Goal: Transaction & Acquisition: Purchase product/service

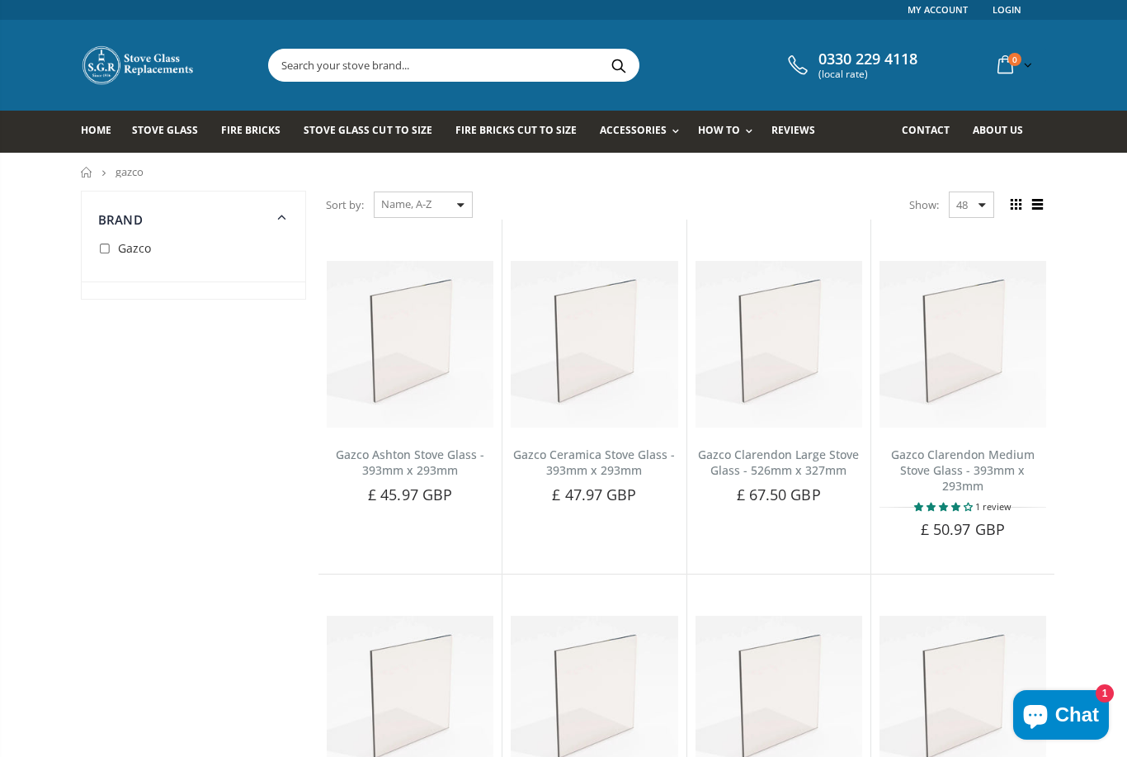
scroll to position [5, 0]
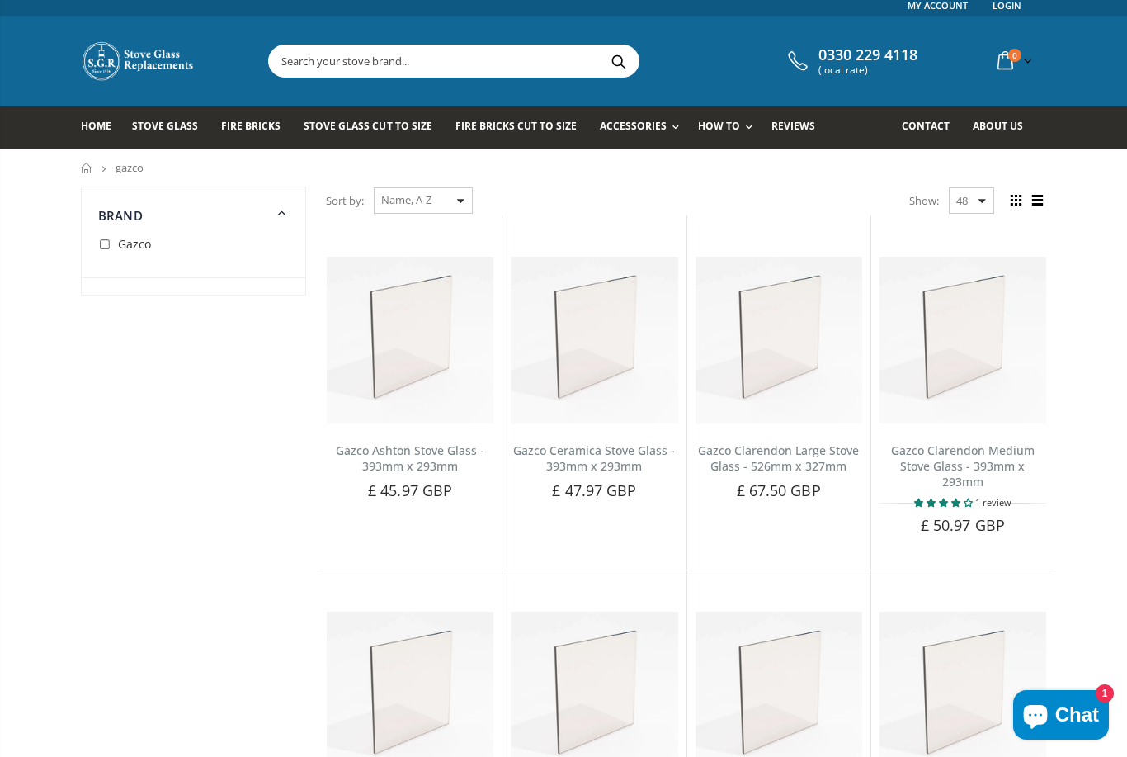
click at [471, 210] on select "Featured Best Selling Name, A-Z Name, Z-A Price, low to high Price, high to low…" at bounding box center [423, 200] width 99 height 26
click at [396, 204] on select "Featured Best Selling Name, A-Z Name, Z-A Price, low to high Price, high to low…" at bounding box center [423, 200] width 99 height 26
click at [288, 210] on icon at bounding box center [282, 211] width 20 height 19
click at [290, 215] on icon at bounding box center [281, 212] width 21 height 20
click at [114, 238] on input "checkbox" at bounding box center [106, 245] width 17 height 17
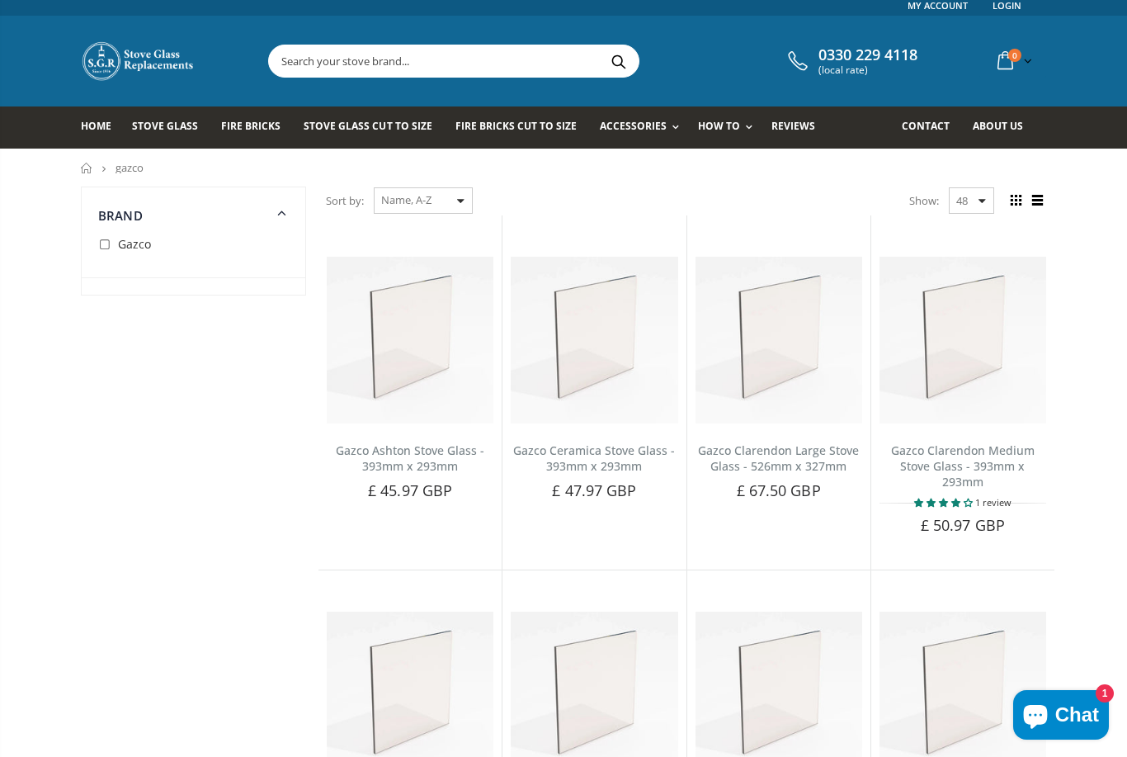
checkbox input "true"
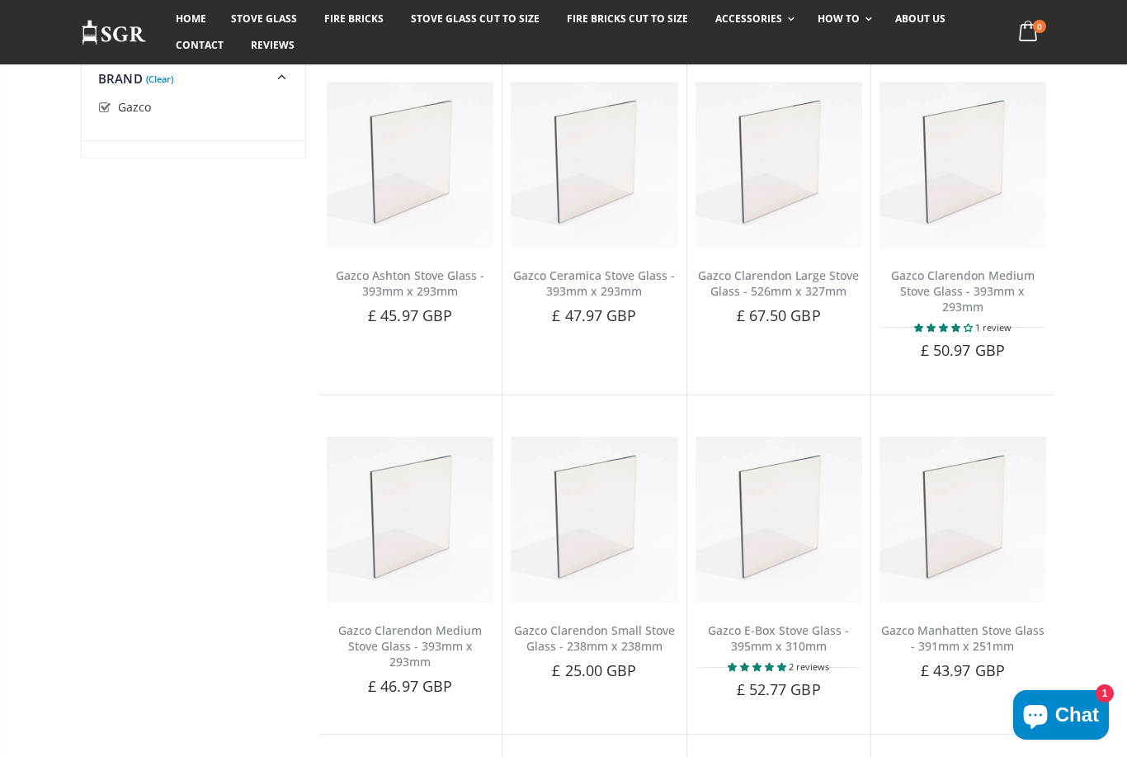
scroll to position [191, 0]
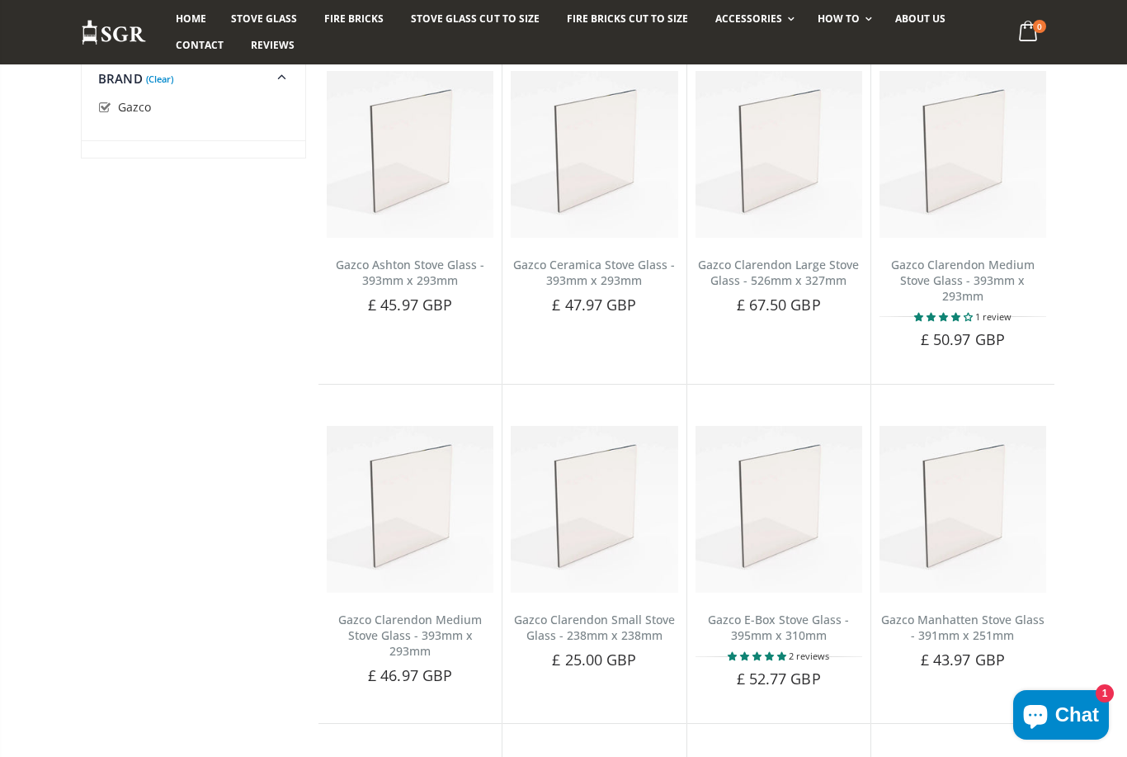
click at [793, 480] on img at bounding box center [779, 509] width 167 height 167
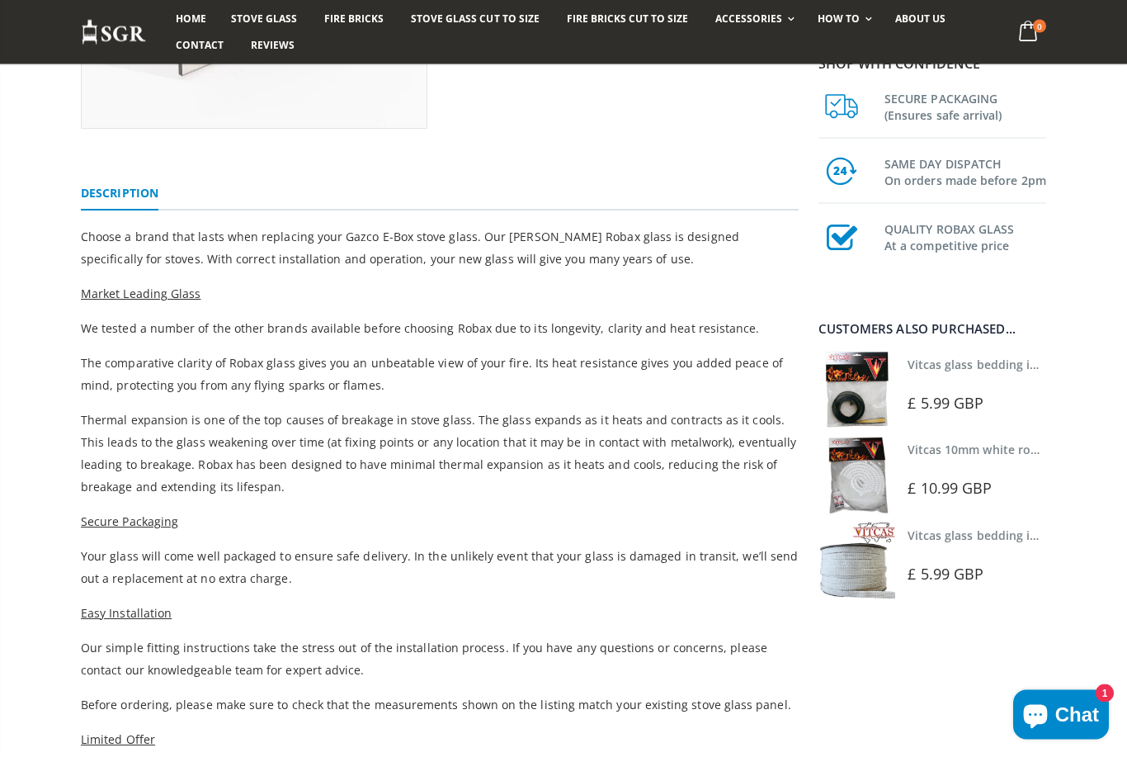
scroll to position [410, 0]
click at [979, 703] on div "Shop with confidence SECURE PACKAGING (Ensures safe arrival) SAME DAY DISPATCH …" at bounding box center [935, 342] width 248 height 1123
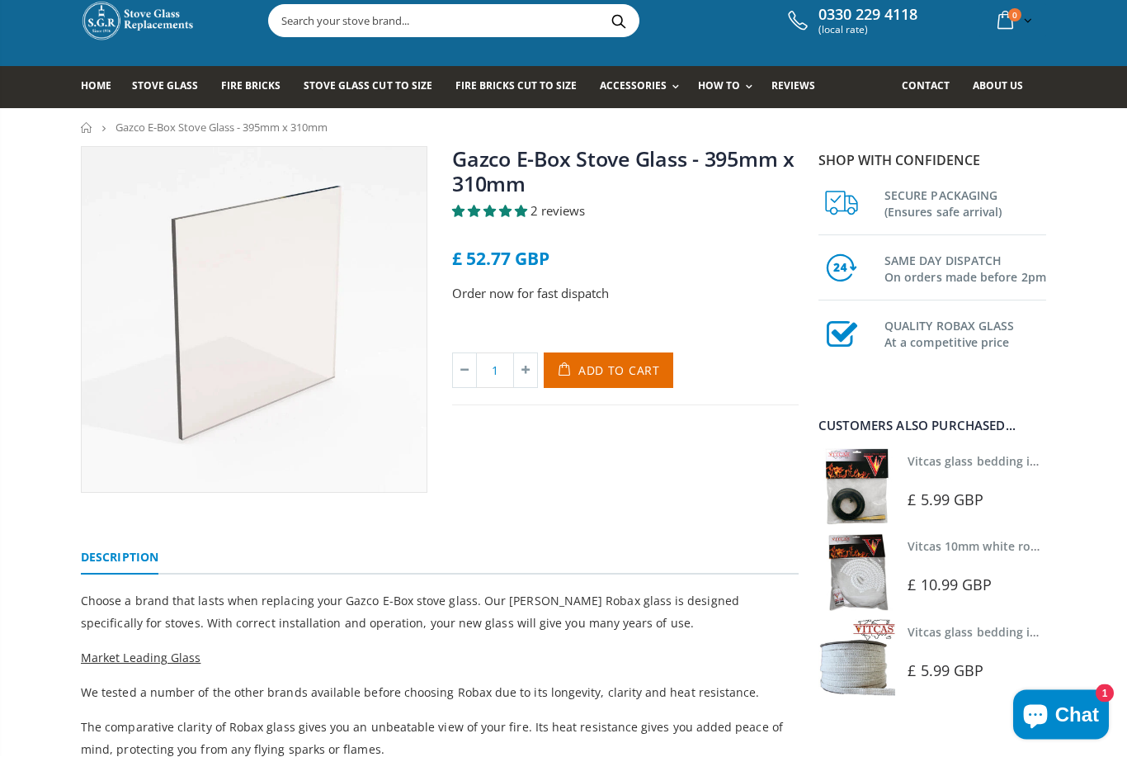
scroll to position [0, 0]
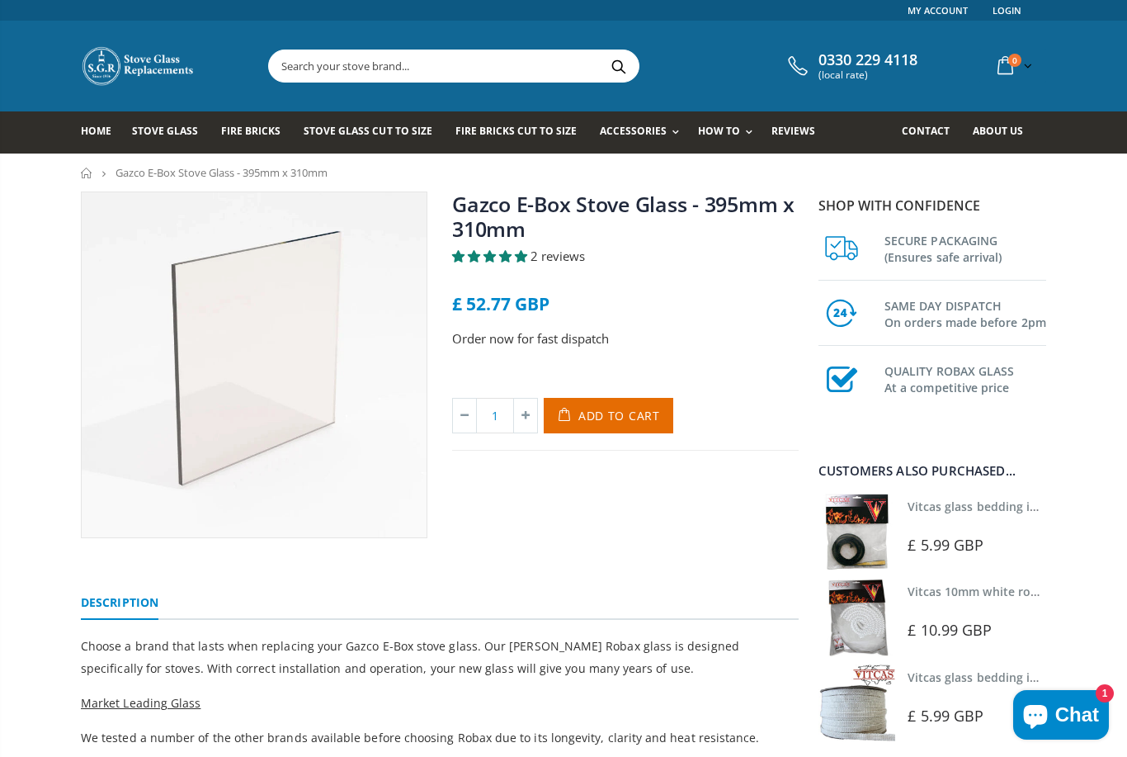
click at [890, 705] on img at bounding box center [857, 702] width 77 height 77
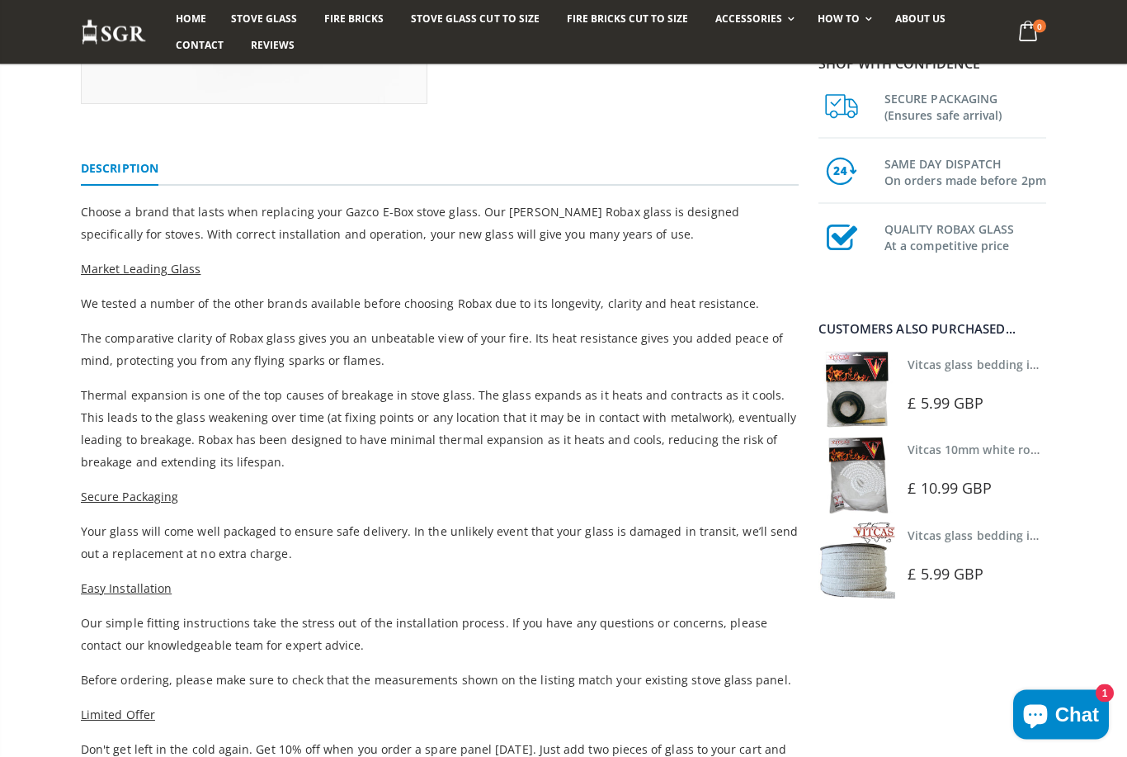
scroll to position [434, 0]
click at [148, 582] on span "Easy Installation" at bounding box center [126, 588] width 91 height 16
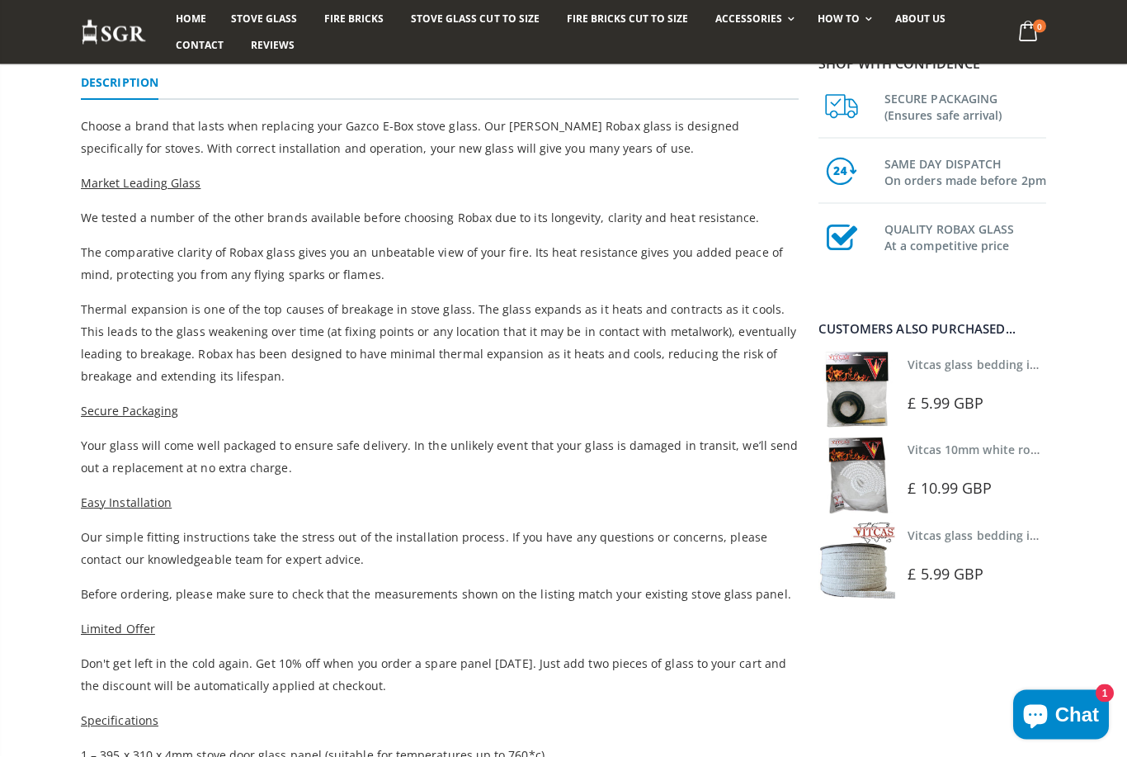
scroll to position [522, 0]
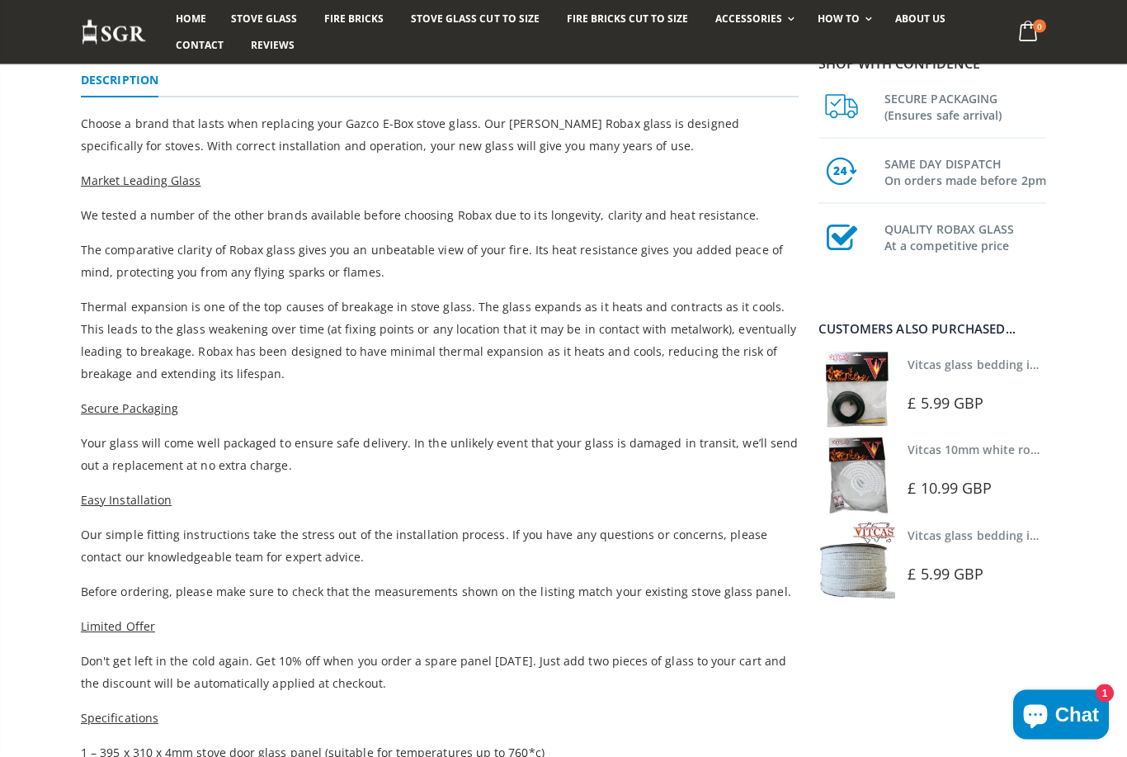
click at [941, 388] on div "Vitcas glass bedding in tape - 2mm x 10mm x 2 meters £ 5.99 GBP" at bounding box center [979, 390] width 143 height 77
click at [870, 394] on img at bounding box center [857, 390] width 77 height 77
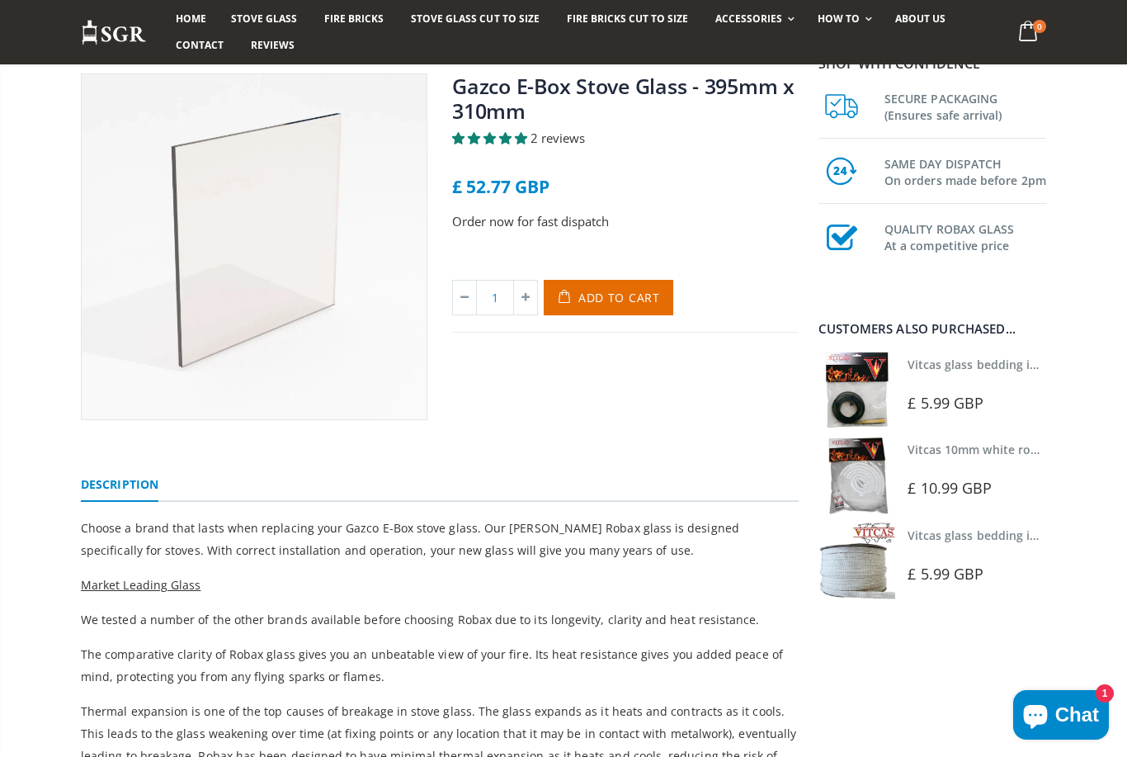
scroll to position [0, 0]
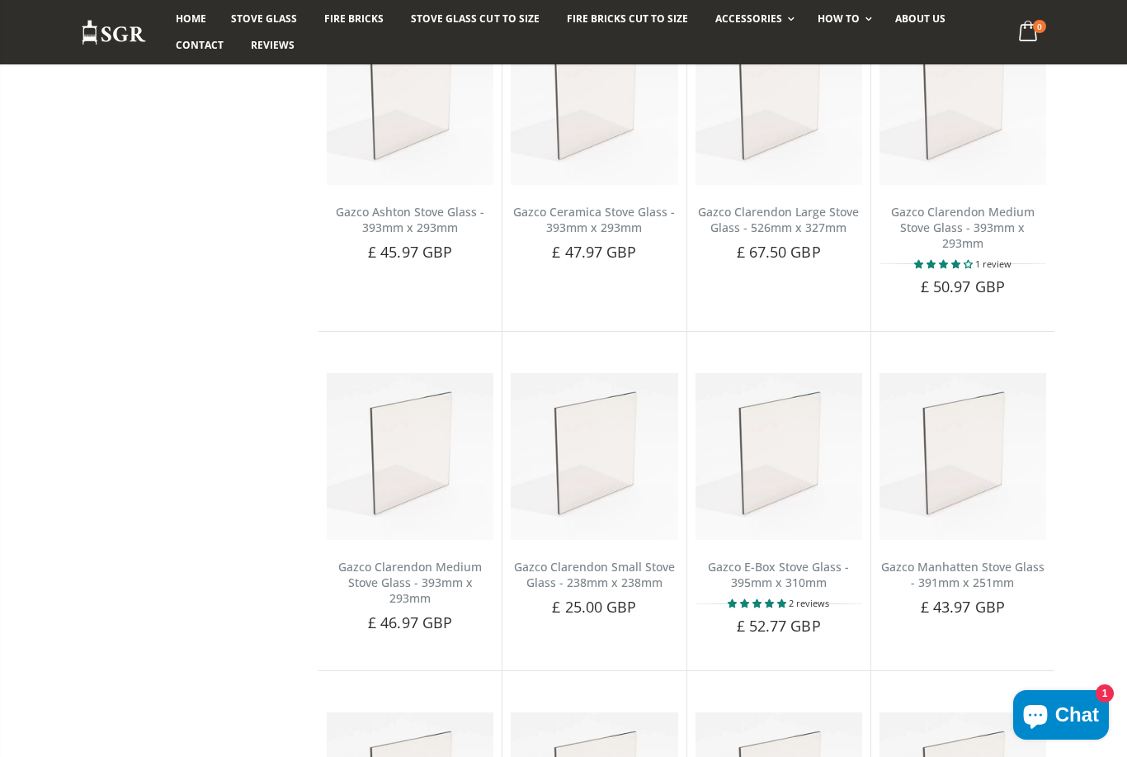
scroll to position [58, 0]
